Goal: Task Accomplishment & Management: Manage account settings

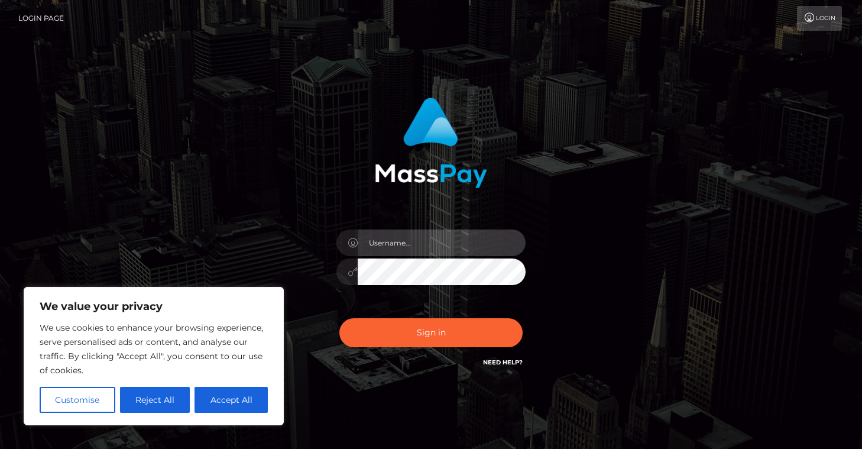
click at [394, 242] on input "text" at bounding box center [442, 242] width 168 height 27
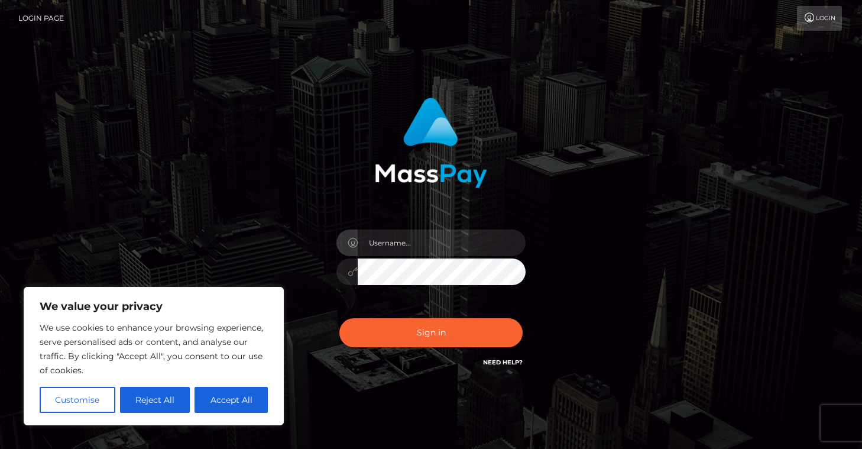
click at [487, 200] on div "Sign in" at bounding box center [431, 233] width 310 height 289
click at [224, 402] on button "Accept All" at bounding box center [230, 399] width 73 height 26
checkbox input "true"
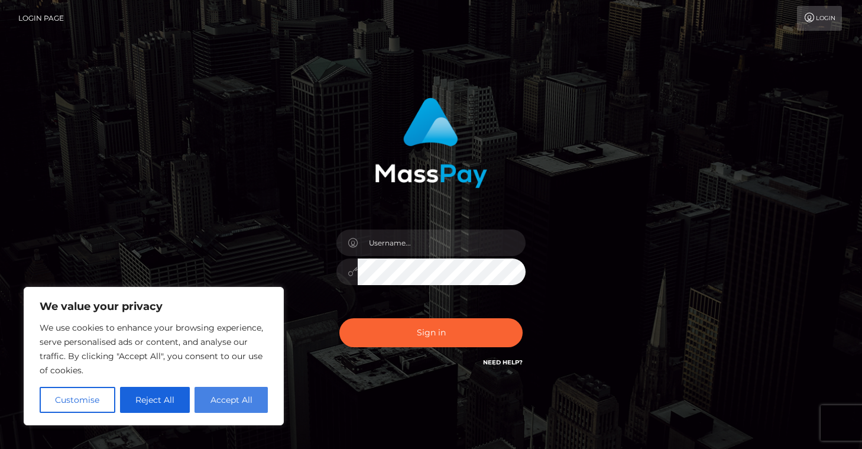
checkbox input "true"
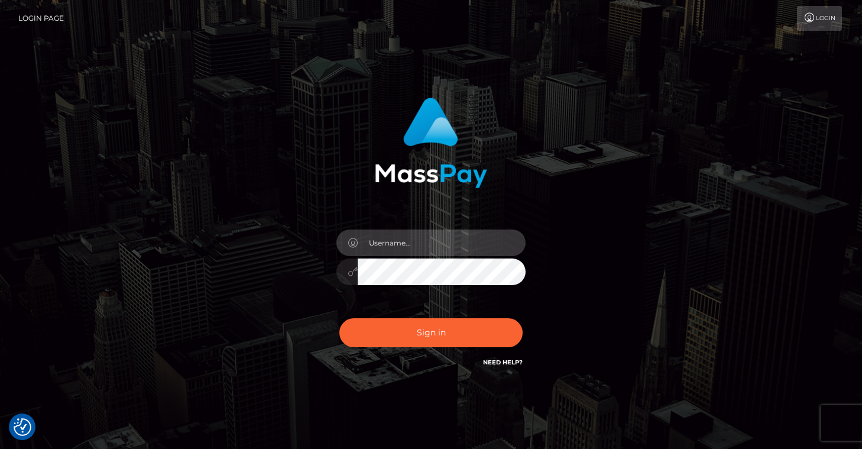
click at [395, 241] on input "text" at bounding box center [442, 242] width 168 height 27
type input "[EMAIL_ADDRESS][DOMAIN_NAME]"
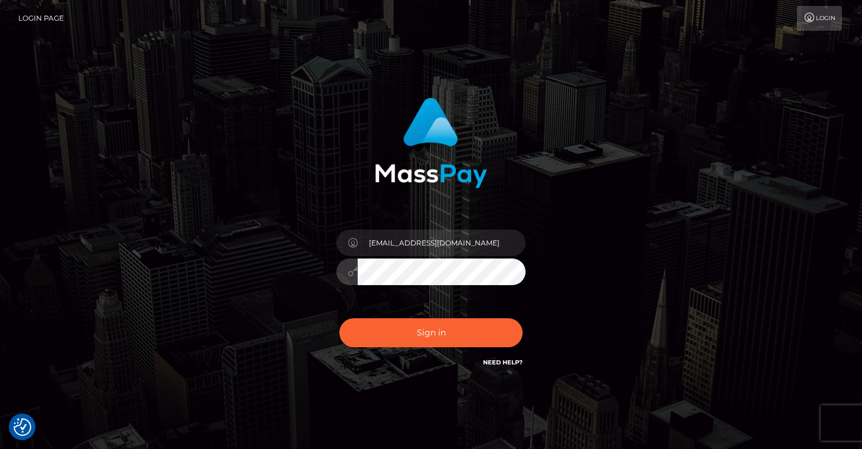
click at [339, 318] on button "Sign in" at bounding box center [430, 332] width 183 height 29
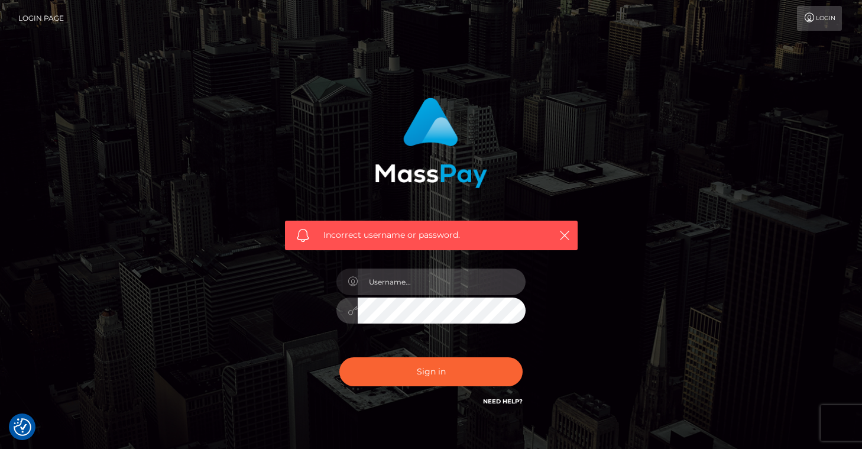
click at [400, 288] on input "text" at bounding box center [442, 281] width 168 height 27
type input "[EMAIL_ADDRESS][DOMAIN_NAME]"
click at [339, 357] on button "Sign in" at bounding box center [430, 371] width 183 height 29
click at [421, 274] on input "text" at bounding box center [442, 281] width 168 height 27
type input "[EMAIL_ADDRESS][DOMAIN_NAME]"
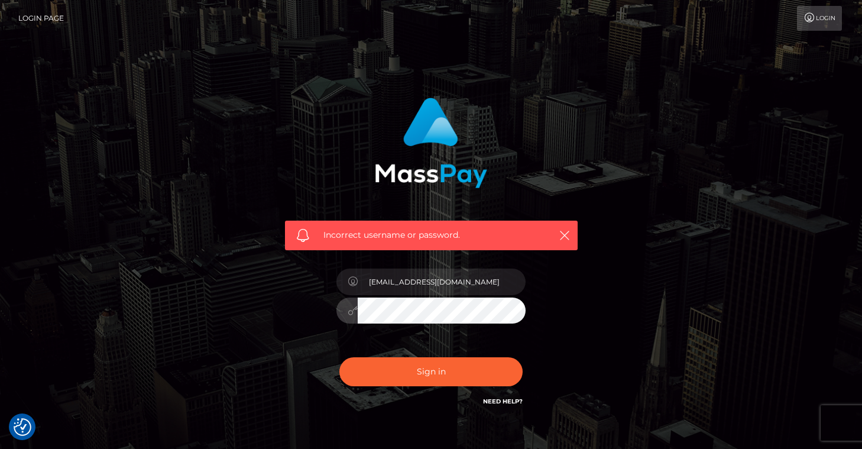
click at [339, 357] on button "Sign in" at bounding box center [430, 371] width 183 height 29
click at [398, 284] on input "text" at bounding box center [442, 281] width 168 height 27
type input "[EMAIL_ADDRESS][DOMAIN_NAME]"
click at [339, 357] on button "Sign in" at bounding box center [430, 371] width 183 height 29
click at [496, 405] on h6 "Need Help?" at bounding box center [503, 400] width 40 height 10
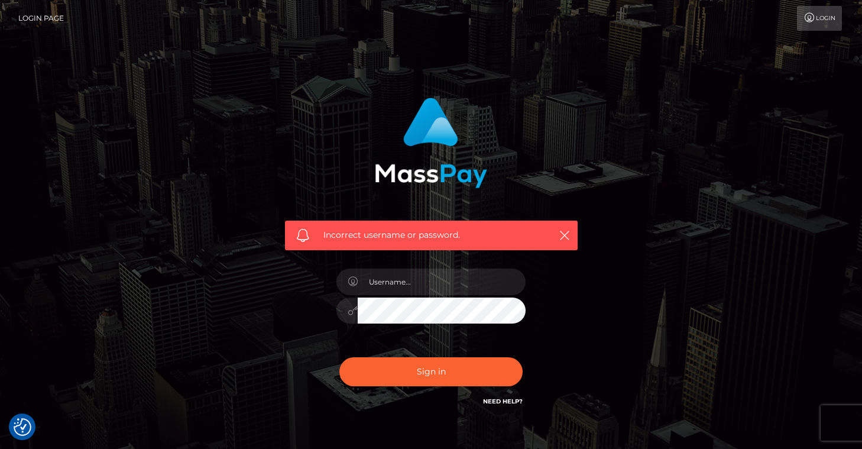
click at [497, 403] on link "Need Help?" at bounding box center [503, 401] width 40 height 8
